Goal: Task Accomplishment & Management: Manage account settings

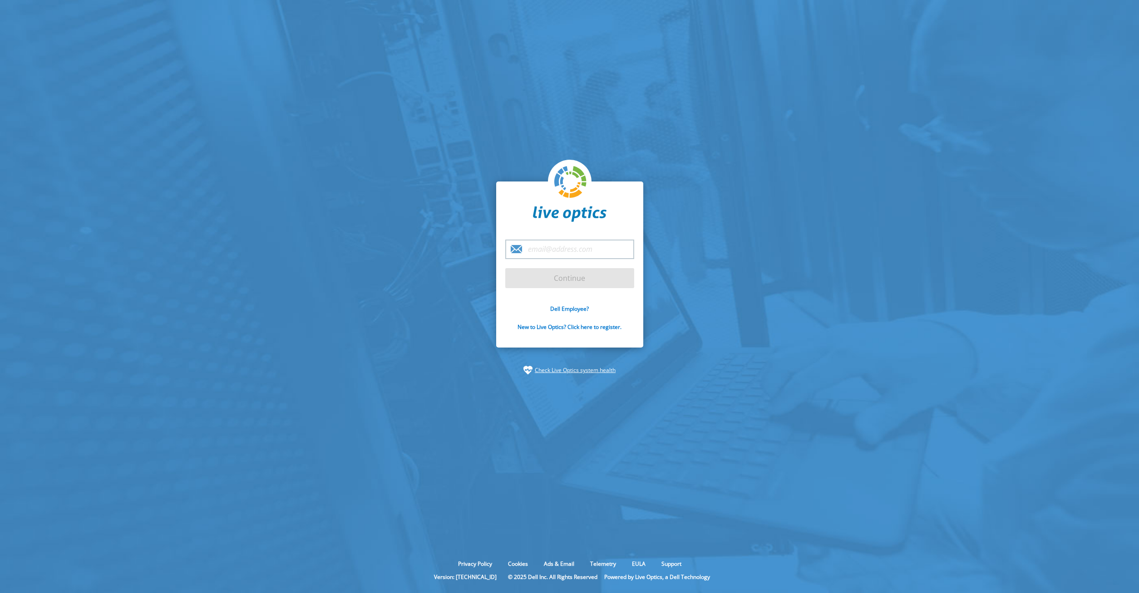
click at [605, 254] on input "email" at bounding box center [569, 250] width 129 height 20
paste input "2Q#apN2rbkm.80U(y3?R"
type input "2Q#apN2rbkm.80U(y3?R"
click at [960, 250] on section "2Q#apN2rbkm.80U(y3?R Continue Dell Employee? New to Live Optics? Click here to …" at bounding box center [569, 278] width 1139 height 557
drag, startPoint x: 598, startPoint y: 258, endPoint x: 419, endPoint y: 249, distance: 179.5
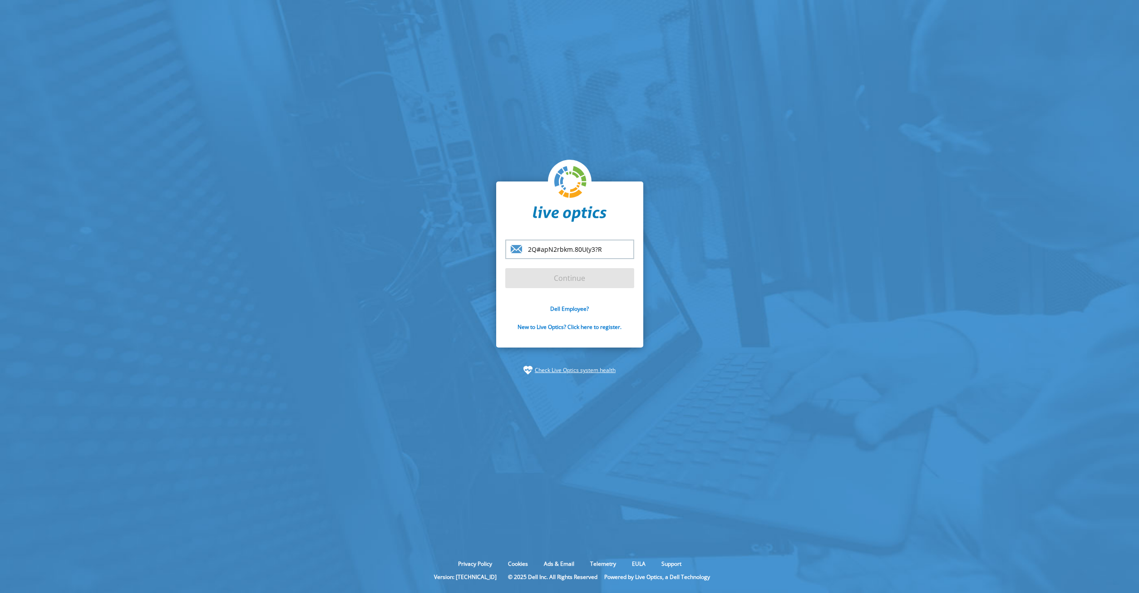
click at [505, 249] on input "2Q#apN2rbkm.80U(y3?R" at bounding box center [569, 250] width 129 height 20
click at [559, 239] on div "Continue Dell Employee? New to Live Optics? Click here to register." at bounding box center [569, 265] width 147 height 167
click at [560, 250] on input "email" at bounding box center [569, 250] width 129 height 20
paste input "[PERSON_NAME][EMAIL_ADDRESS][DOMAIN_NAME]"
type input "[PERSON_NAME][EMAIL_ADDRESS][DOMAIN_NAME]"
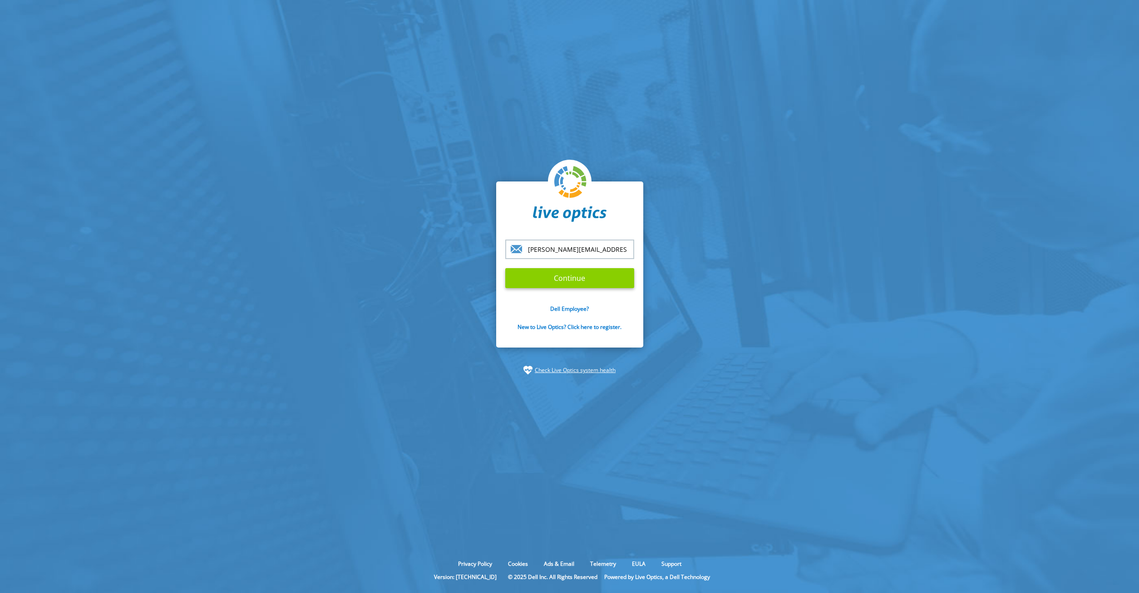
click at [569, 284] on input "Continue" at bounding box center [569, 278] width 129 height 20
click at [589, 281] on input "Continue" at bounding box center [569, 278] width 129 height 20
click at [558, 284] on input "Continue" at bounding box center [569, 278] width 129 height 20
click at [597, 250] on input "[PERSON_NAME][EMAIL_ADDRESS][DOMAIN_NAME]" at bounding box center [569, 250] width 129 height 20
click at [595, 274] on input "Continue" at bounding box center [569, 278] width 129 height 20
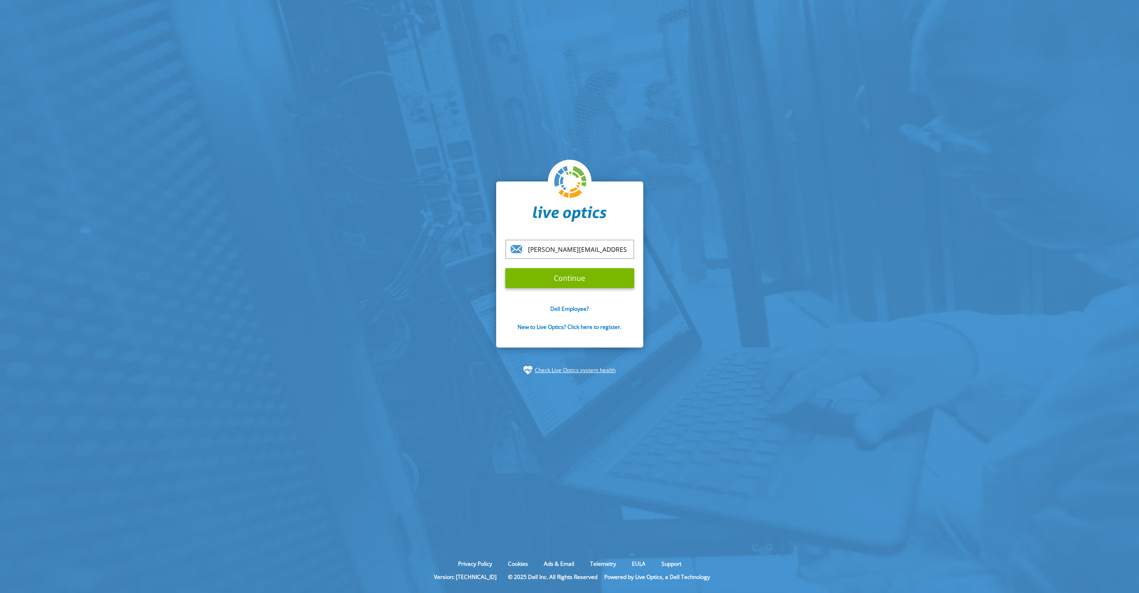
click at [614, 252] on input "[PERSON_NAME][EMAIL_ADDRESS][DOMAIN_NAME]" at bounding box center [569, 250] width 129 height 20
click at [505, 268] on input "Continue" at bounding box center [569, 278] width 129 height 20
click at [563, 289] on form "[PERSON_NAME][EMAIL_ADDRESS][DOMAIN_NAME] Continue Dell Employee? New to Live O…" at bounding box center [569, 291] width 129 height 102
click at [563, 284] on input "Continue" at bounding box center [569, 278] width 129 height 20
drag, startPoint x: 619, startPoint y: 248, endPoint x: 379, endPoint y: 260, distance: 240.9
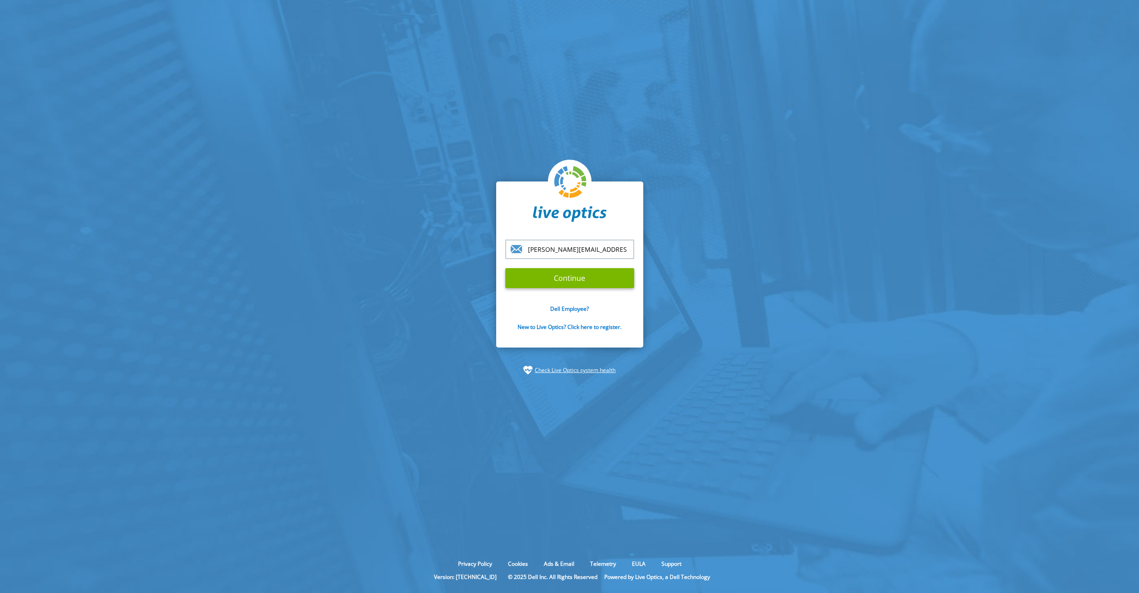
click at [505, 259] on input "[PERSON_NAME][EMAIL_ADDRESS][DOMAIN_NAME]" at bounding box center [569, 250] width 129 height 20
type input "[PERSON_NAME][EMAIL_ADDRESS][DOMAIN_NAME]"
click at [588, 269] on input "Continue" at bounding box center [569, 278] width 129 height 20
type input "[PERSON_NAME][EMAIL_ADDRESS][DOMAIN_NAME]"
click at [505, 268] on input "Continue" at bounding box center [569, 278] width 129 height 20
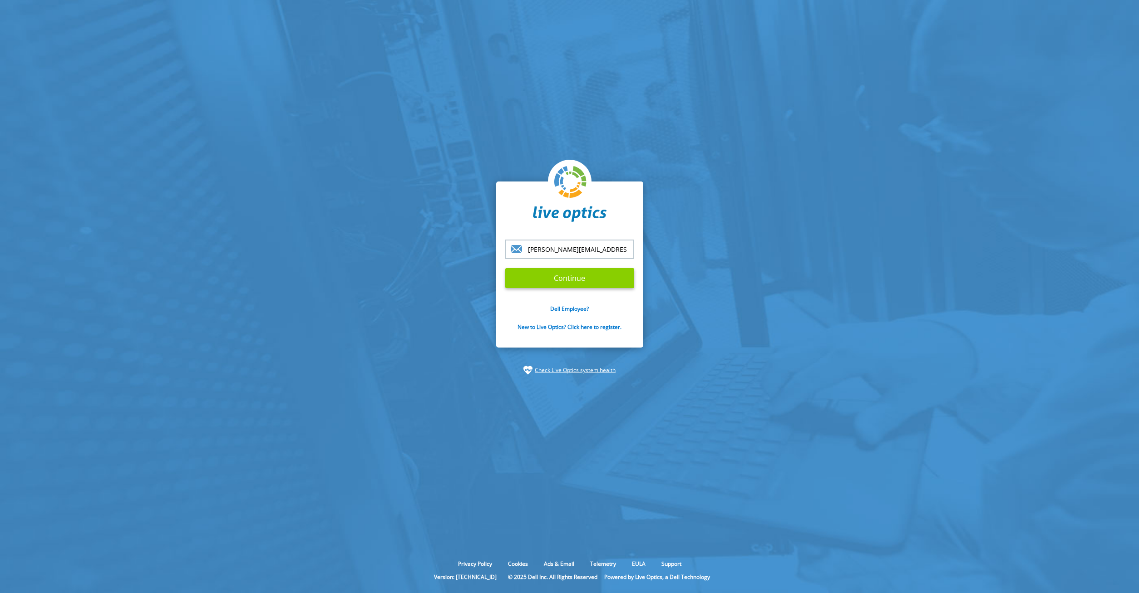
click at [576, 276] on input "Continue" at bounding box center [569, 278] width 129 height 20
drag, startPoint x: 721, startPoint y: 307, endPoint x: 978, endPoint y: 38, distance: 371.5
click at [724, 305] on section "glinn@compunet.biz Continue Dell Employee? New to Live Optics? Click here to re…" at bounding box center [569, 278] width 1139 height 557
drag, startPoint x: 628, startPoint y: 112, endPoint x: 706, endPoint y: 90, distance: 80.6
click at [629, 111] on section "glinn@compunet.biz Continue Dell Employee? New to Live Optics? Click here to re…" at bounding box center [569, 278] width 1139 height 557
